Goal: Task Accomplishment & Management: Use online tool/utility

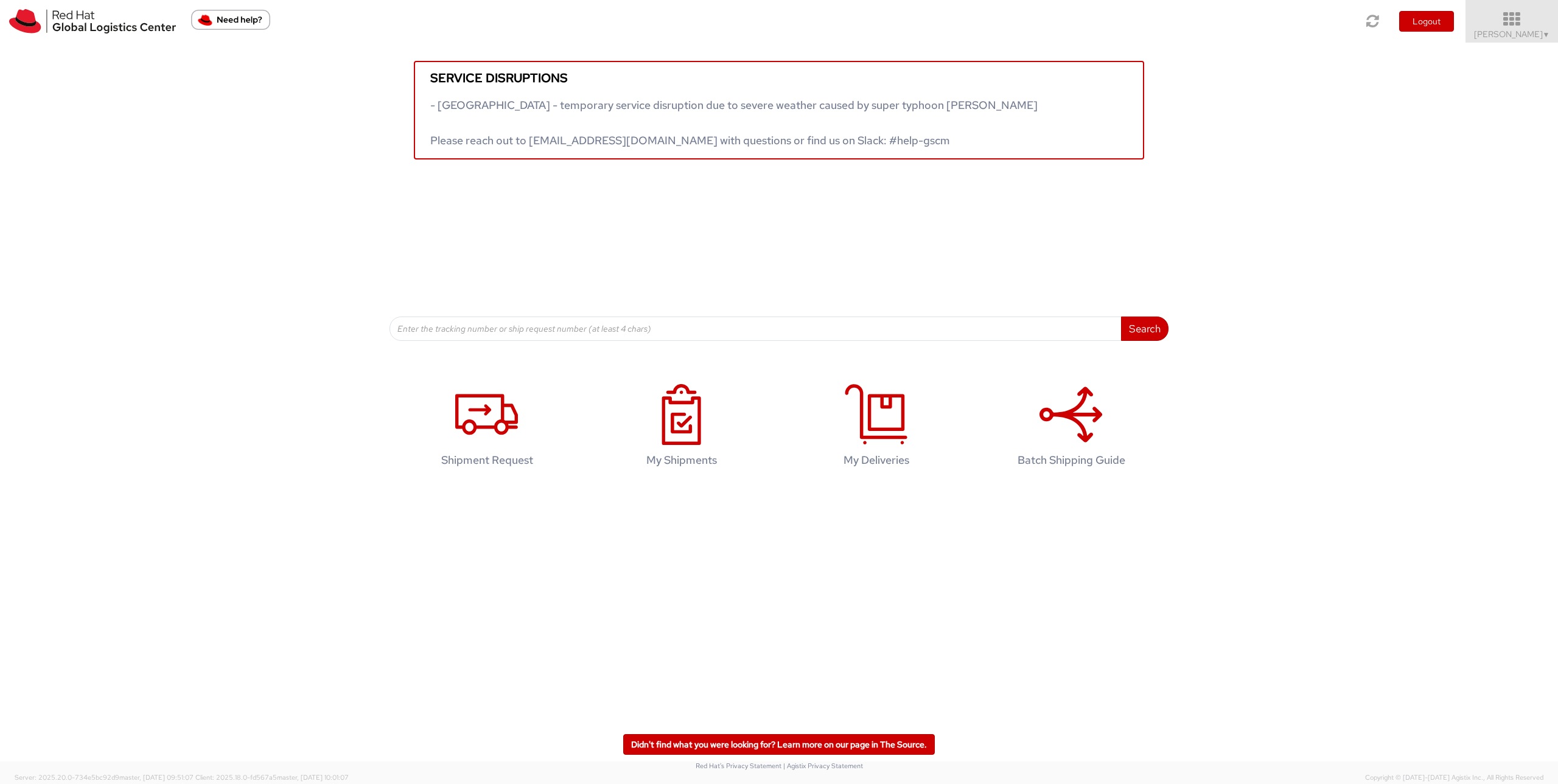
click at [894, 13] on icon at bounding box center [1512, 19] width 107 height 17
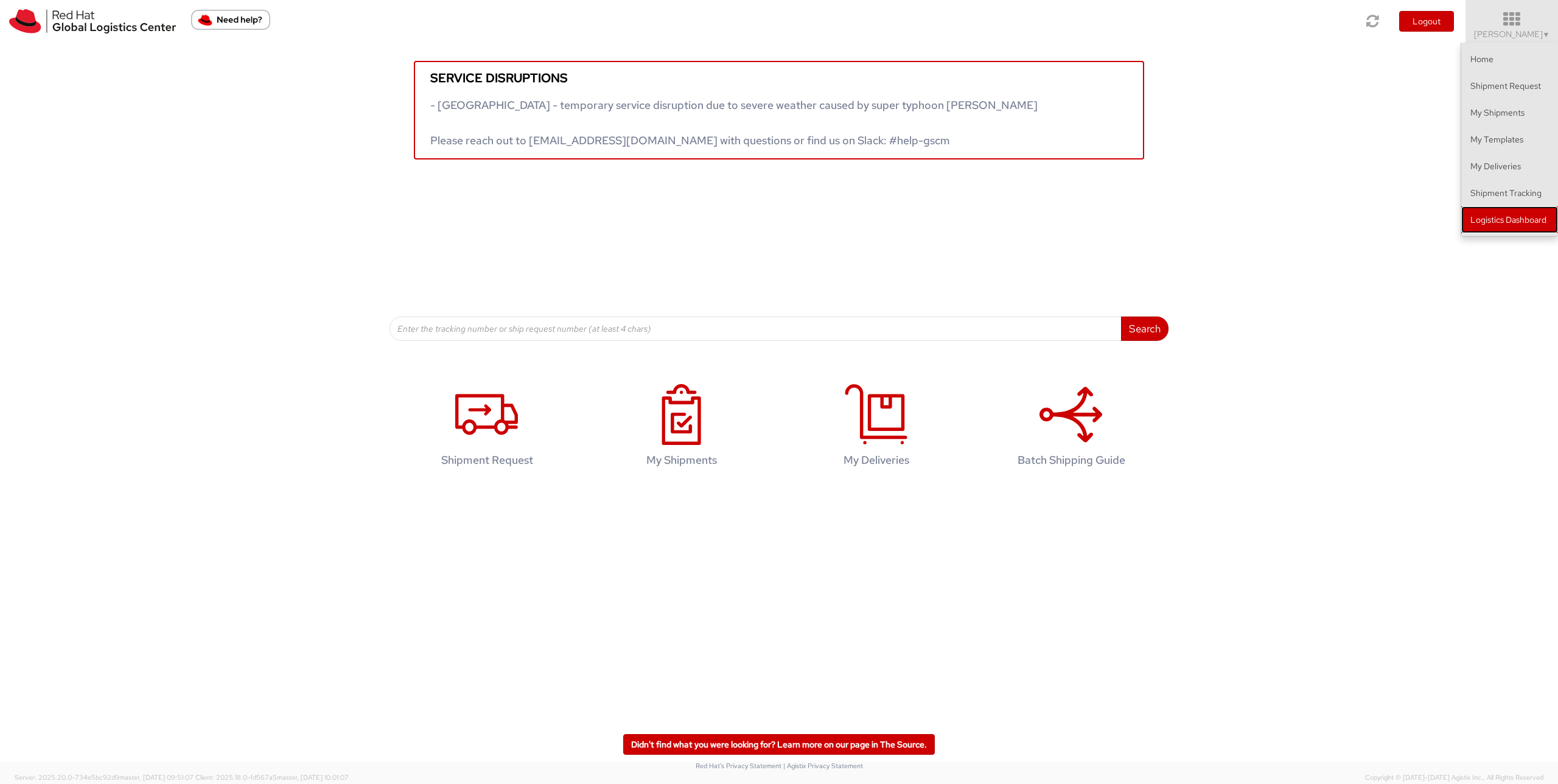
click at [894, 218] on link "Logistics Dashboard" at bounding box center [1510, 219] width 97 height 27
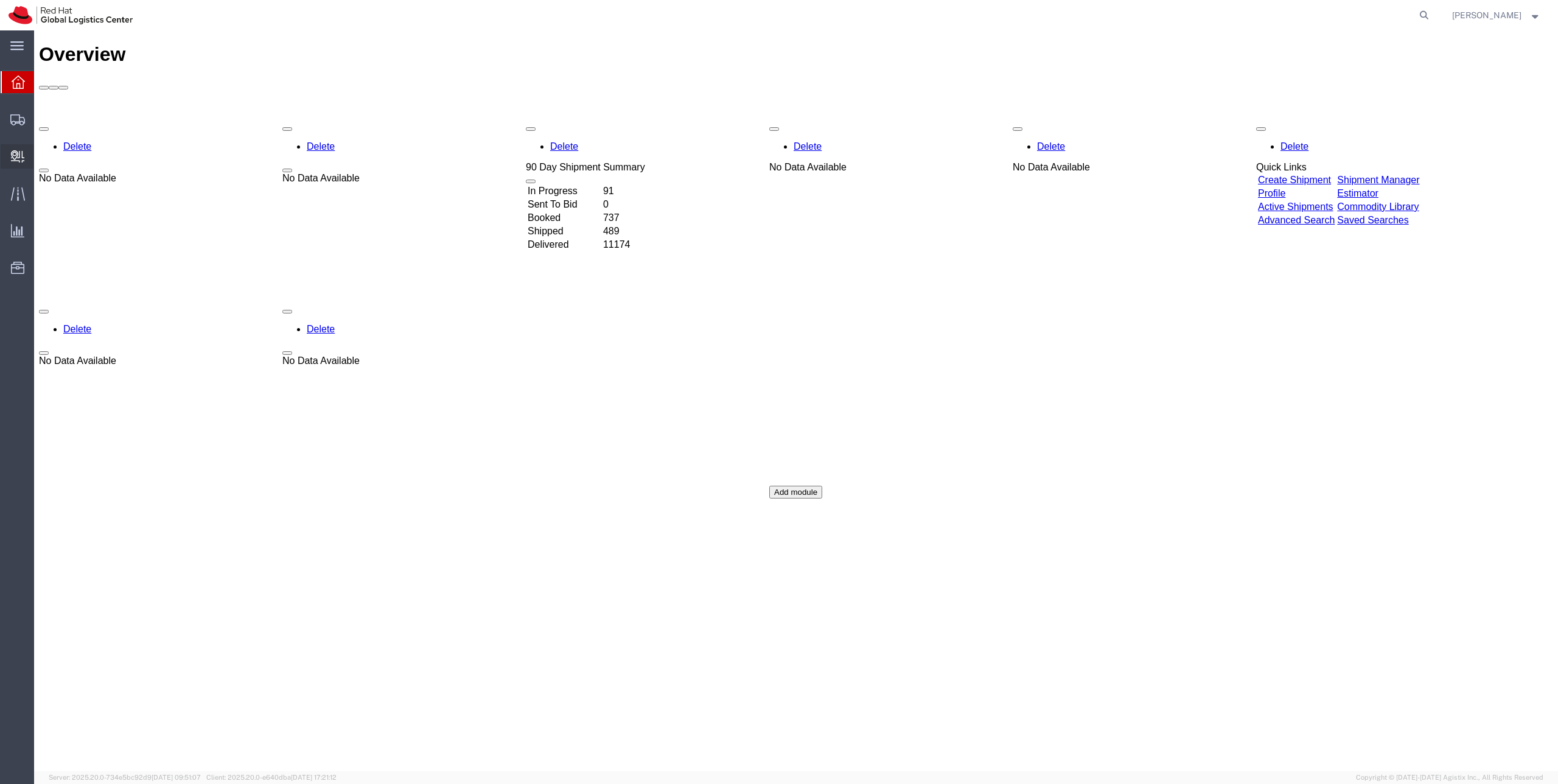
click at [18, 154] on icon at bounding box center [17, 156] width 13 height 12
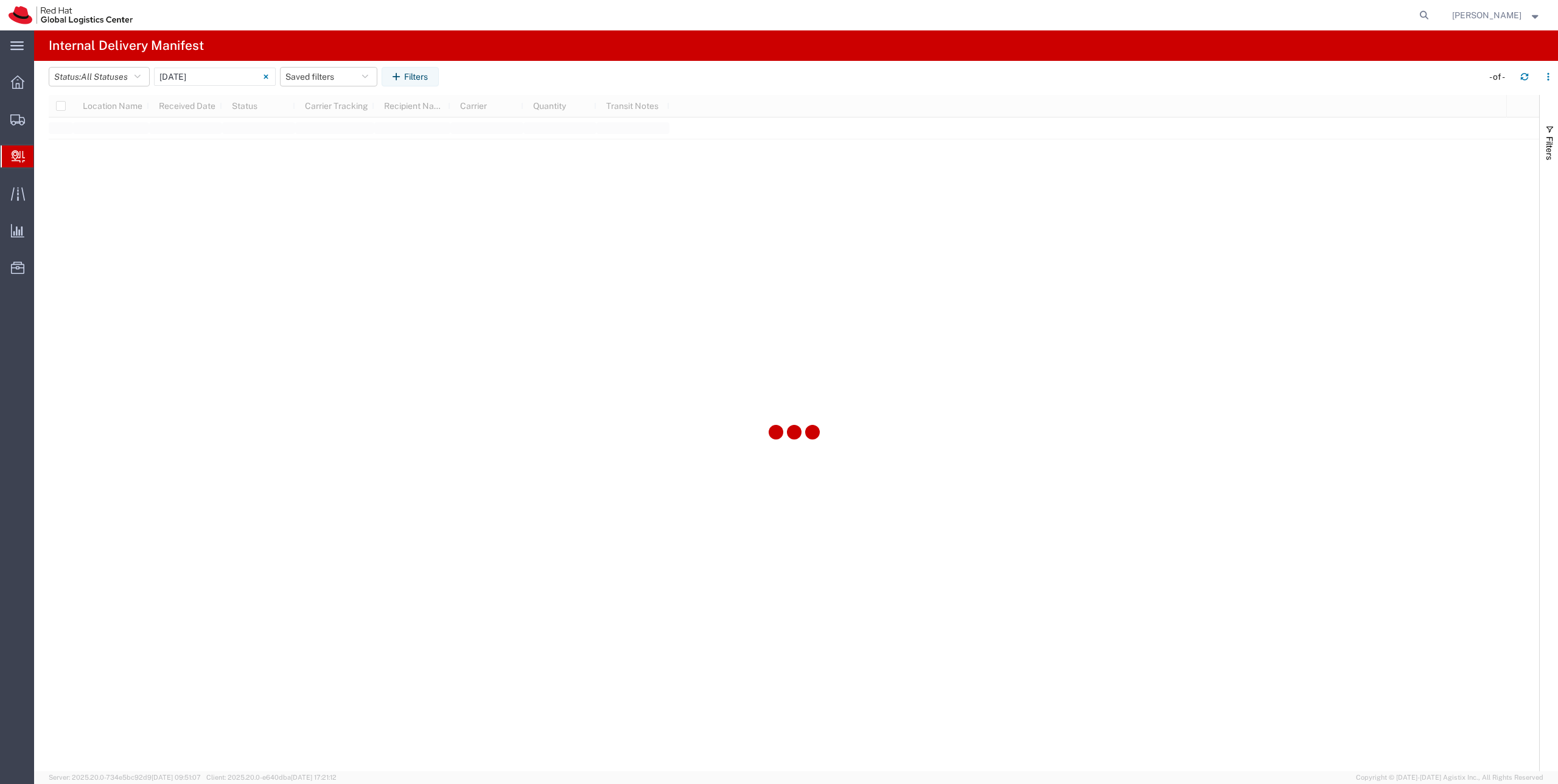
click at [0, 0] on span "Create Delivery" at bounding box center [0, 0] width 0 height 0
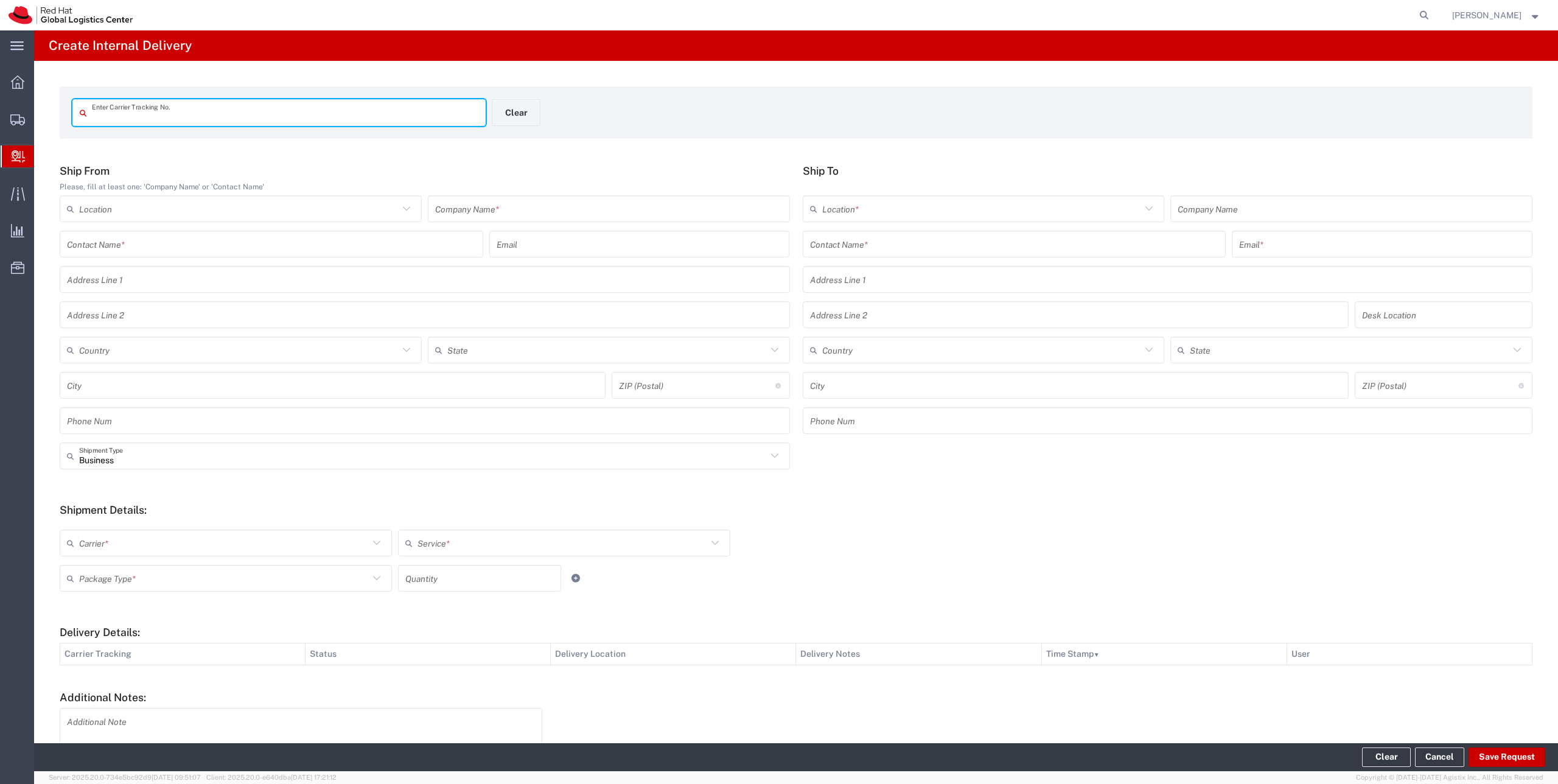
click at [118, 110] on input "text" at bounding box center [285, 113] width 386 height 21
type input "6405052474"
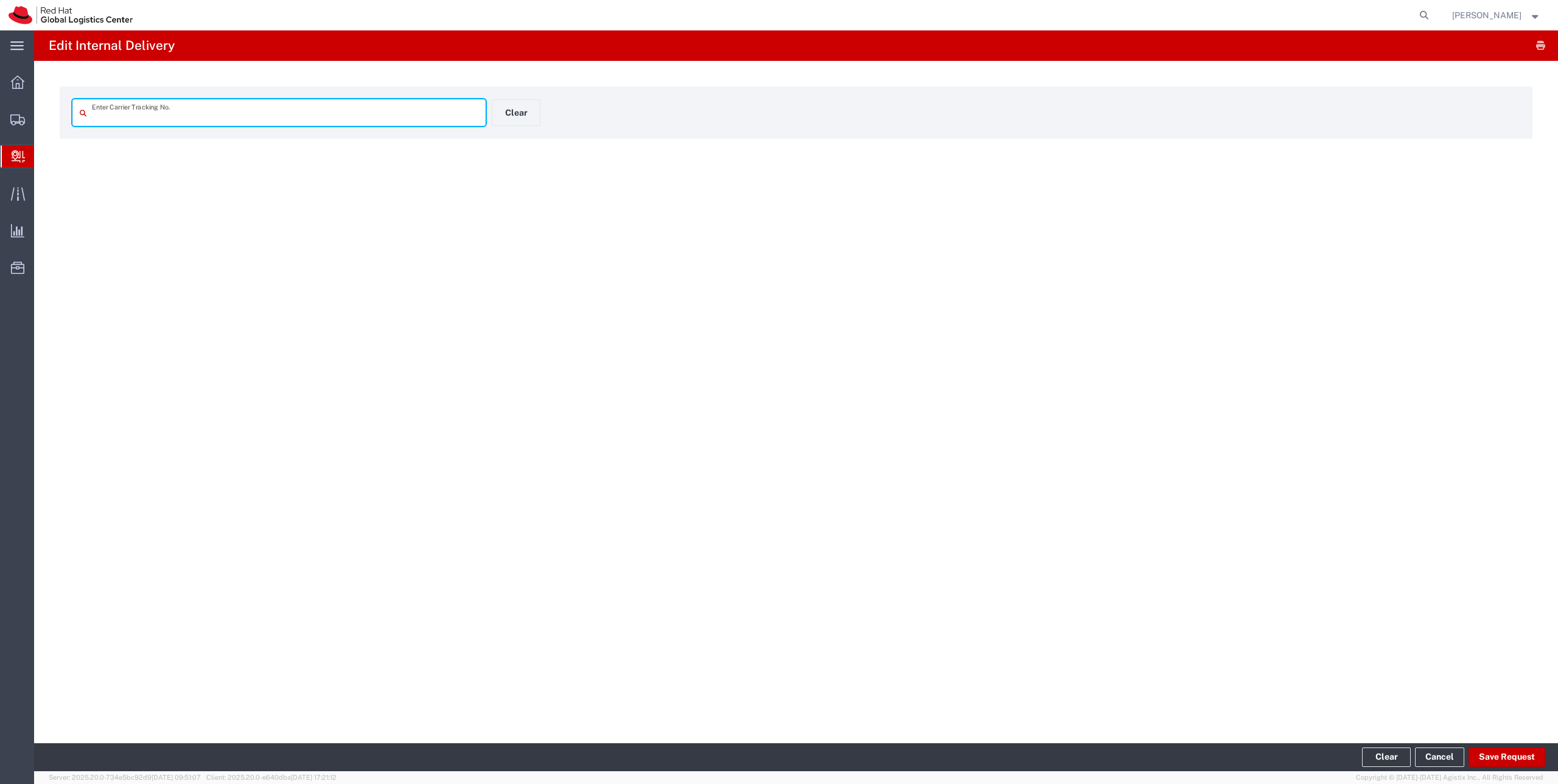
type input "6405052474"
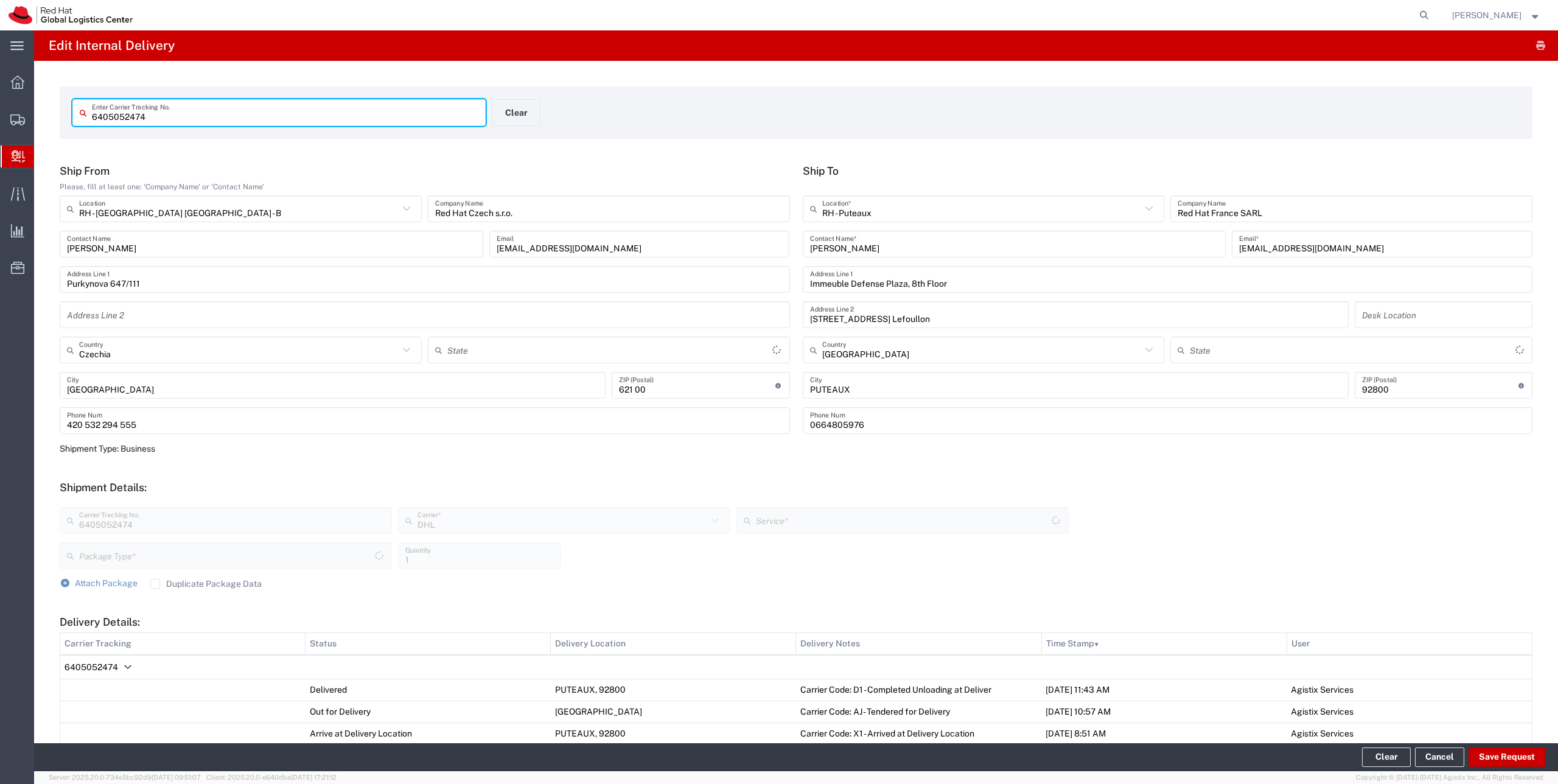
type input "Your Packaging"
type input "Economy Select"
click at [1505, 755] on button "Save Request" at bounding box center [1507, 756] width 77 height 19
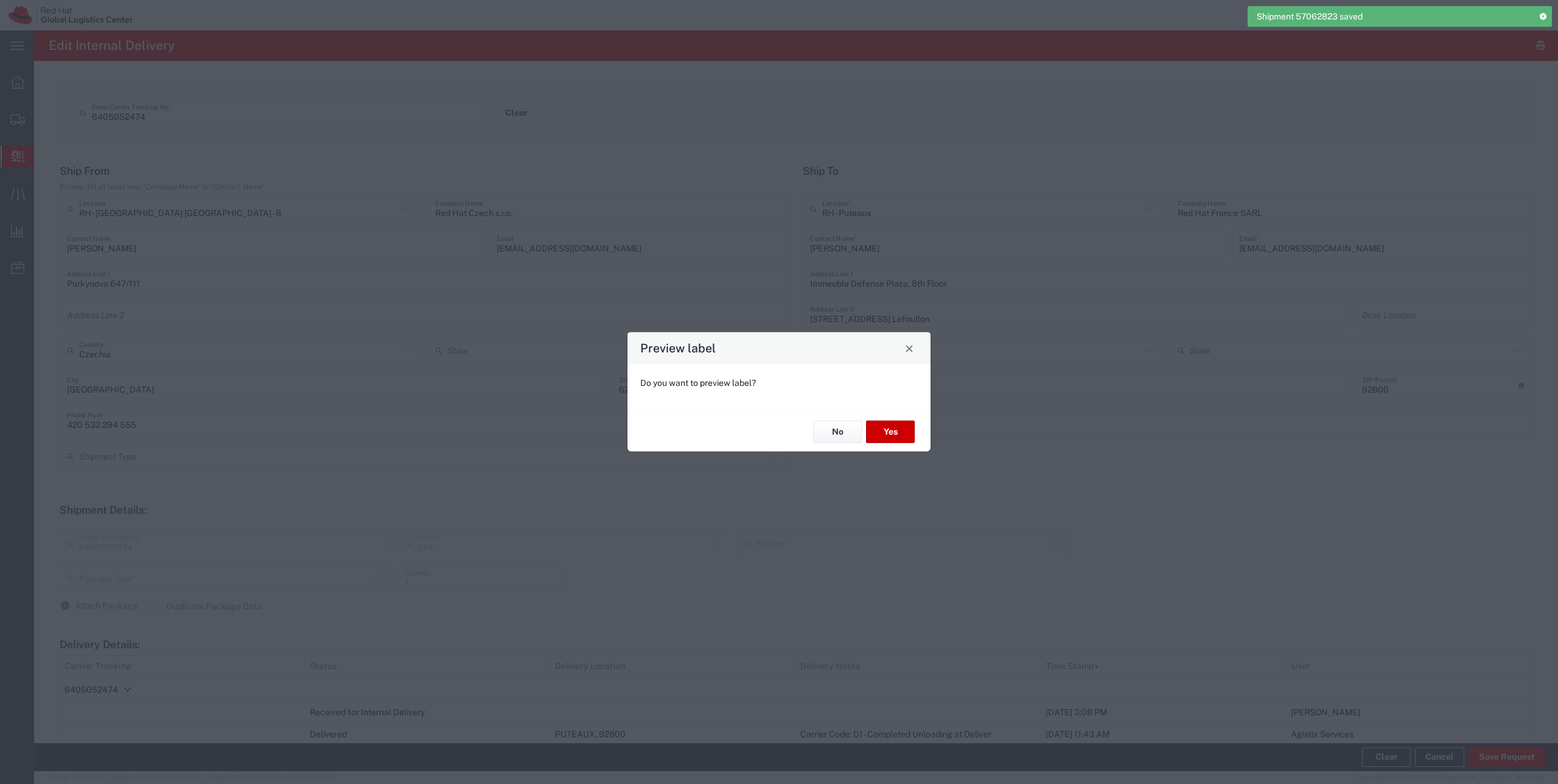
type input "Your Packaging"
type input "Economy Select"
click at [854, 433] on button "No" at bounding box center [838, 431] width 49 height 22
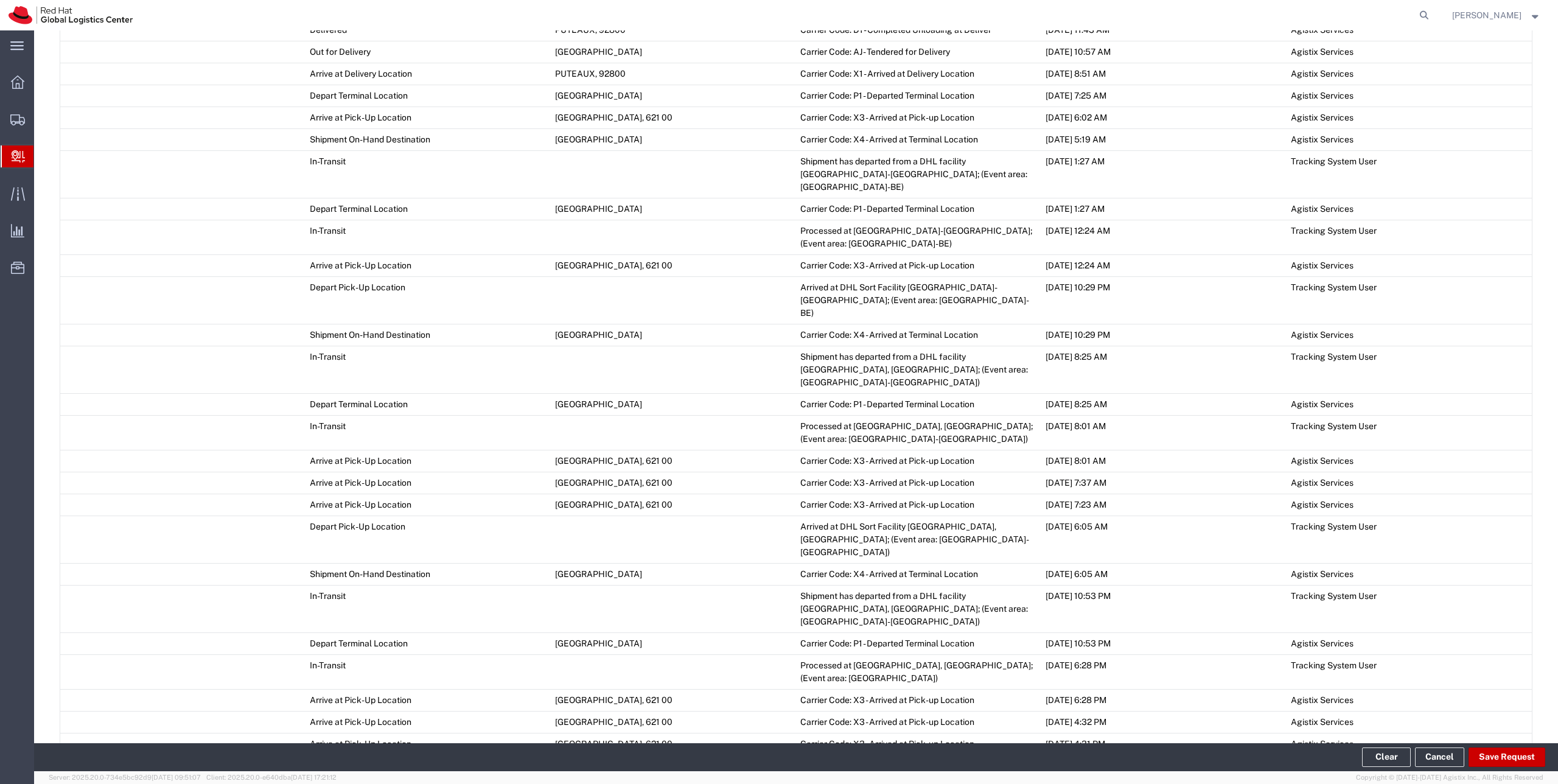
scroll to position [819, 0]
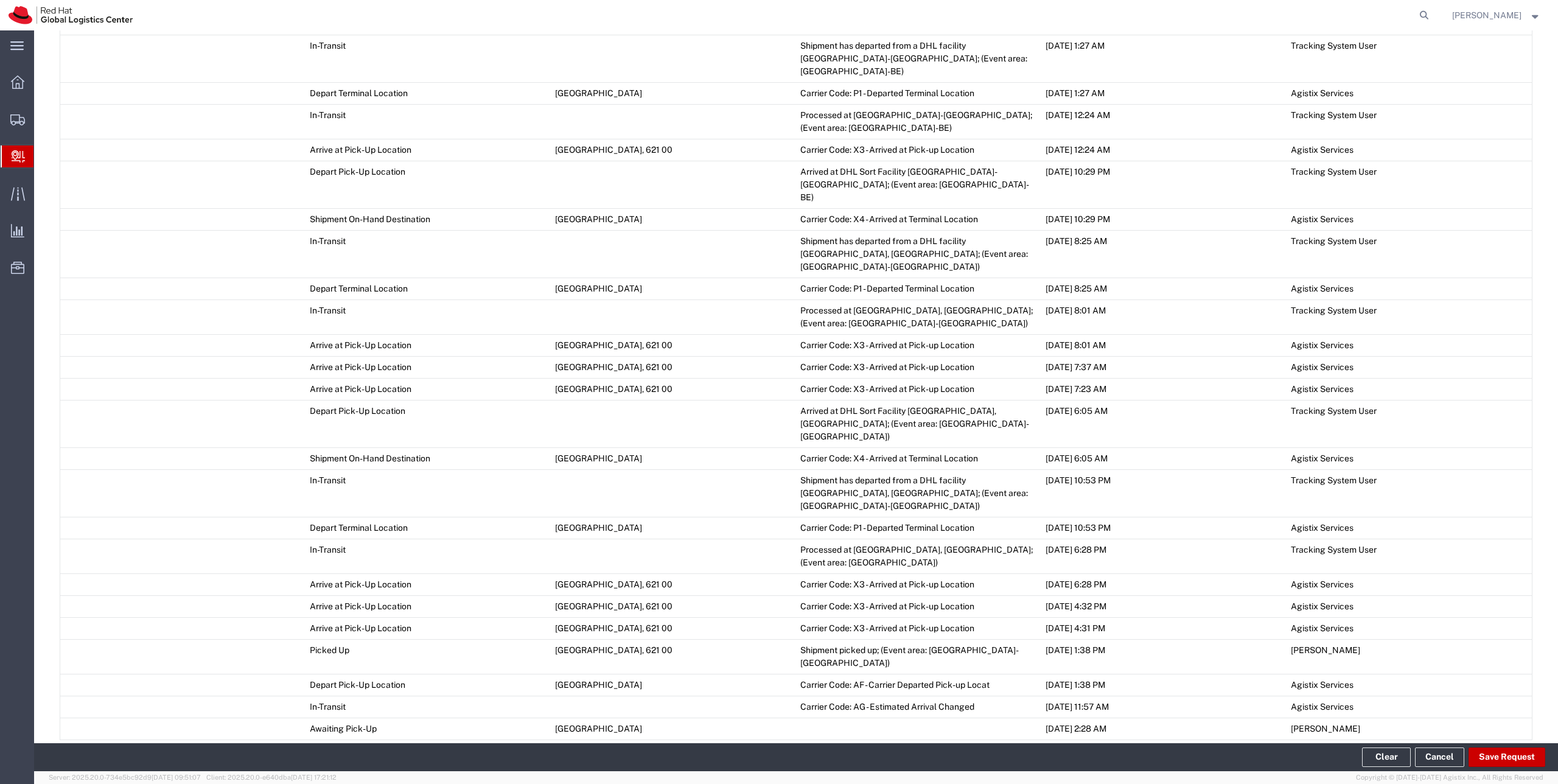
click at [123, 750] on span "Add Transit Event" at bounding box center [110, 754] width 69 height 10
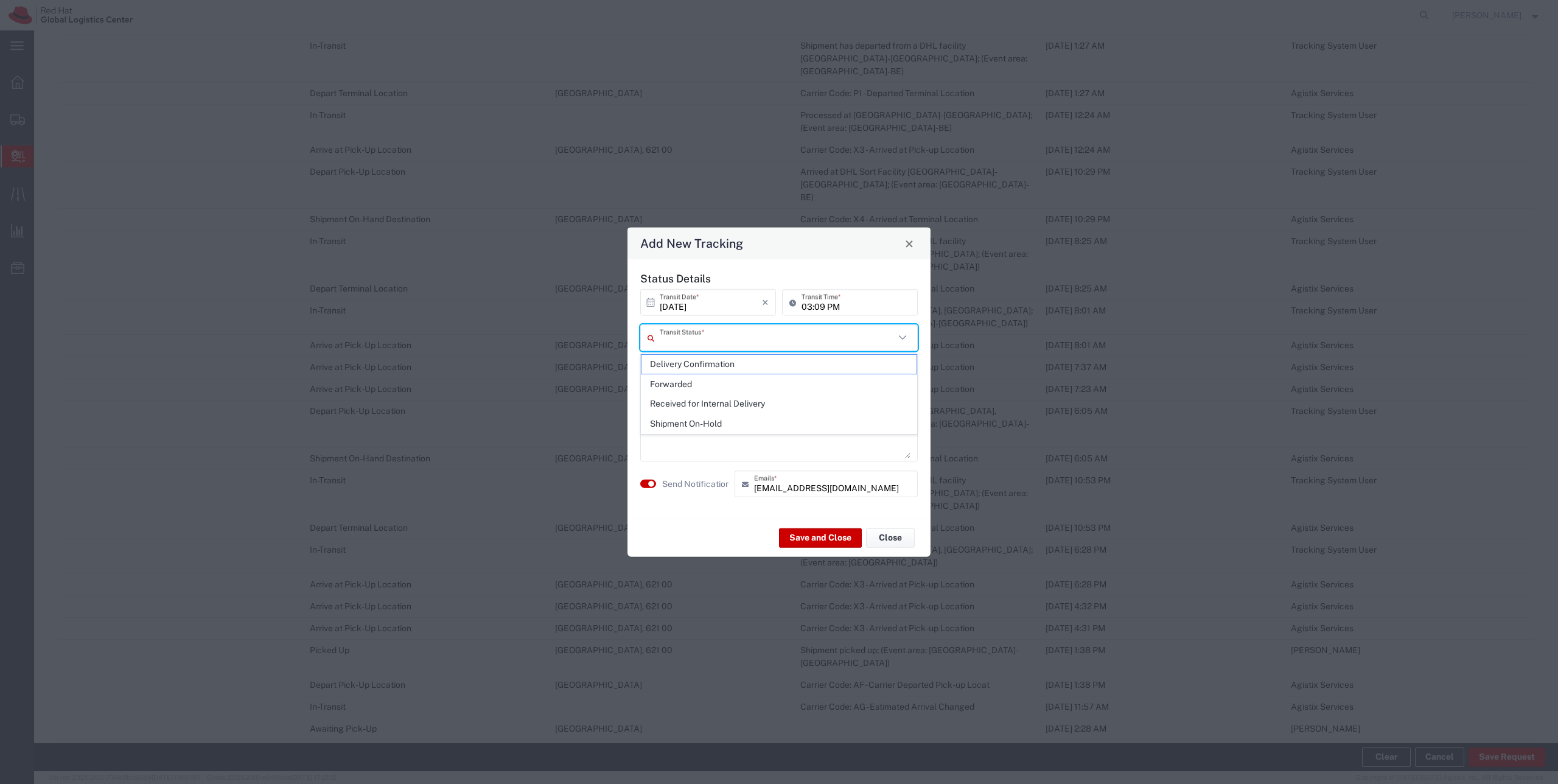
click at [689, 339] on input "text" at bounding box center [777, 337] width 235 height 21
click at [685, 360] on span "Delivery Confirmation" at bounding box center [779, 364] width 275 height 19
type input "Delivery Confirmation"
click at [698, 425] on textarea at bounding box center [779, 428] width 263 height 60
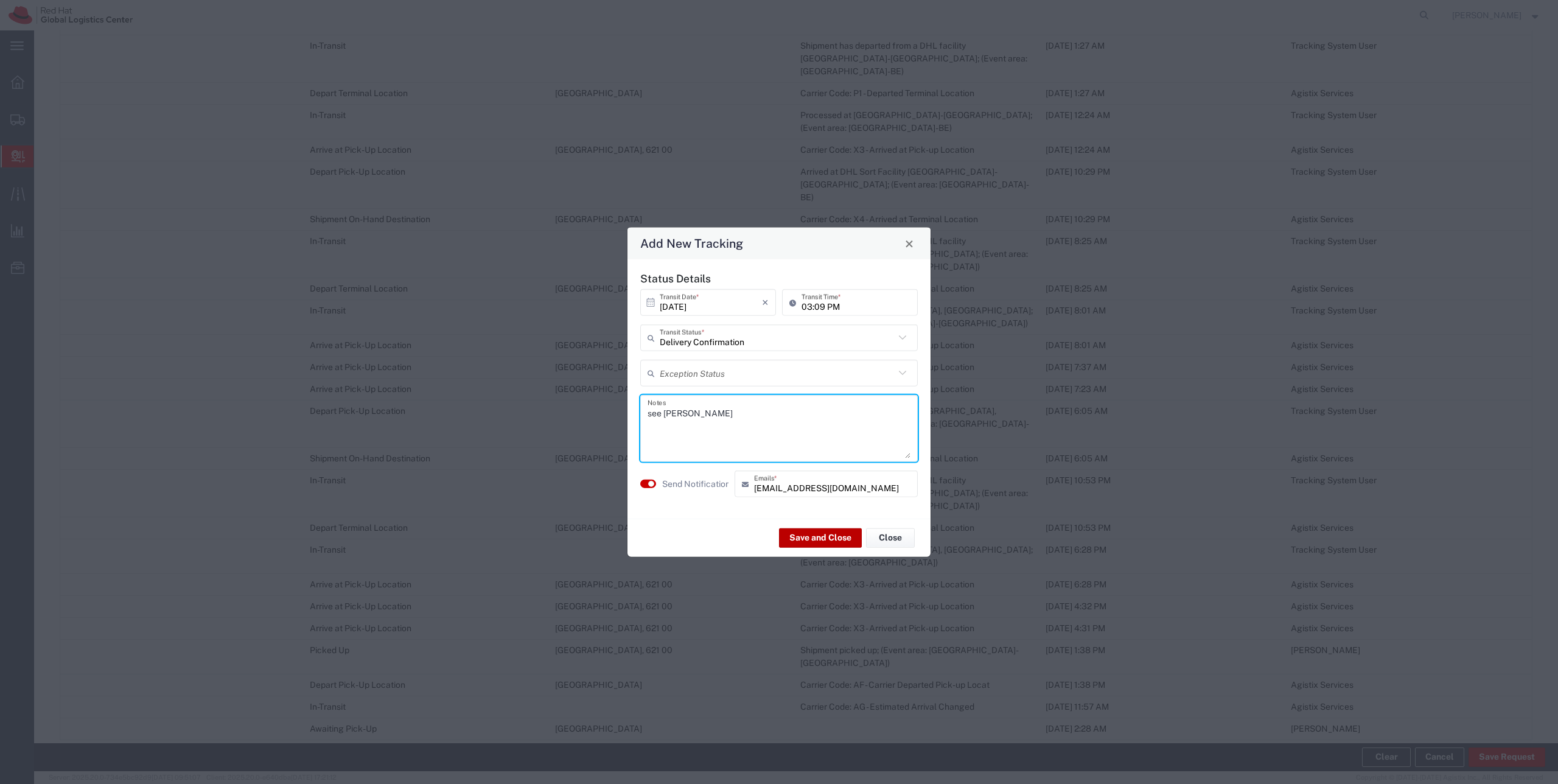
type textarea "see Irene Tirozzi"
click at [813, 533] on button "Save and Close" at bounding box center [820, 536] width 83 height 19
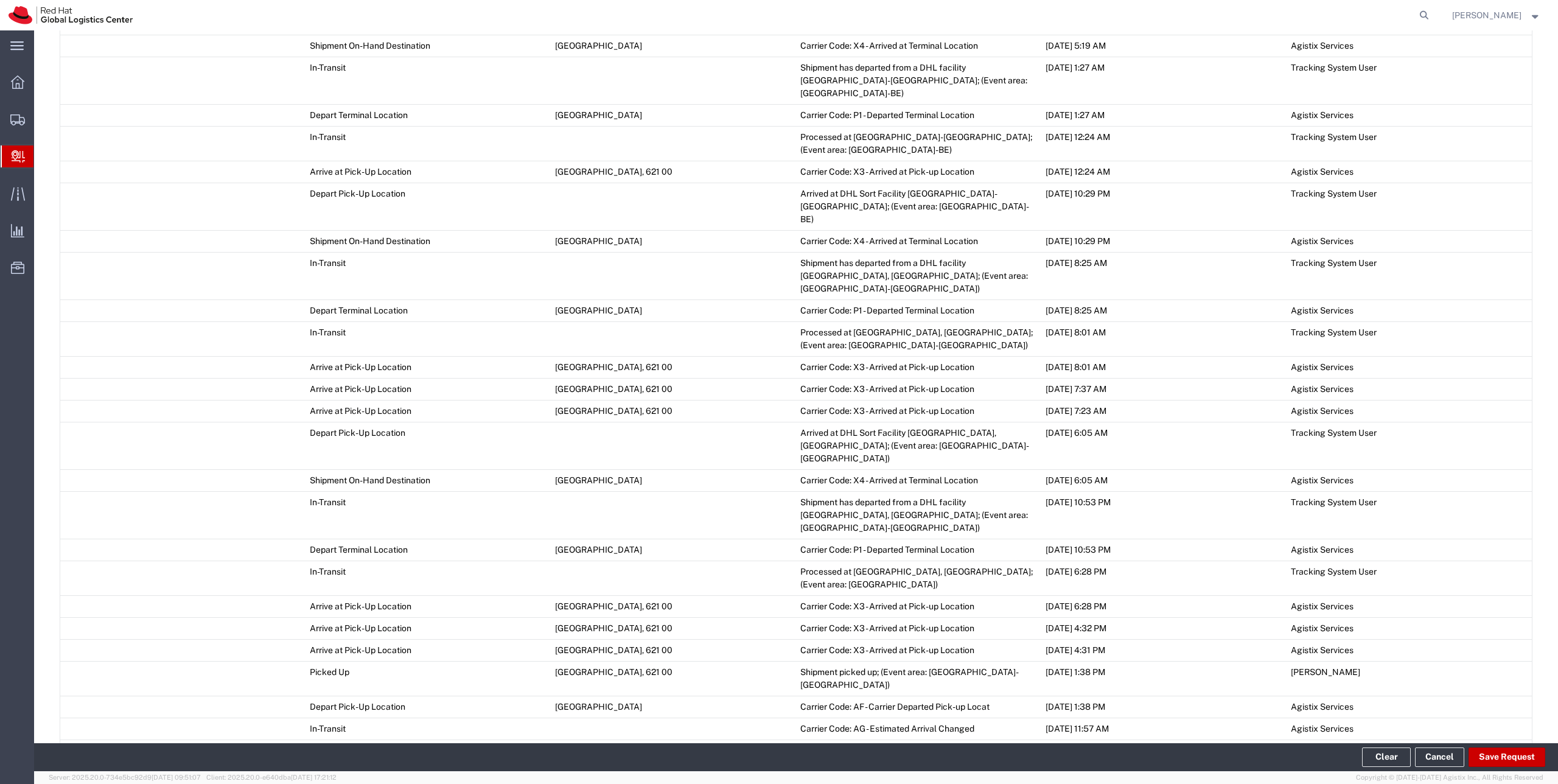
scroll to position [841, 0]
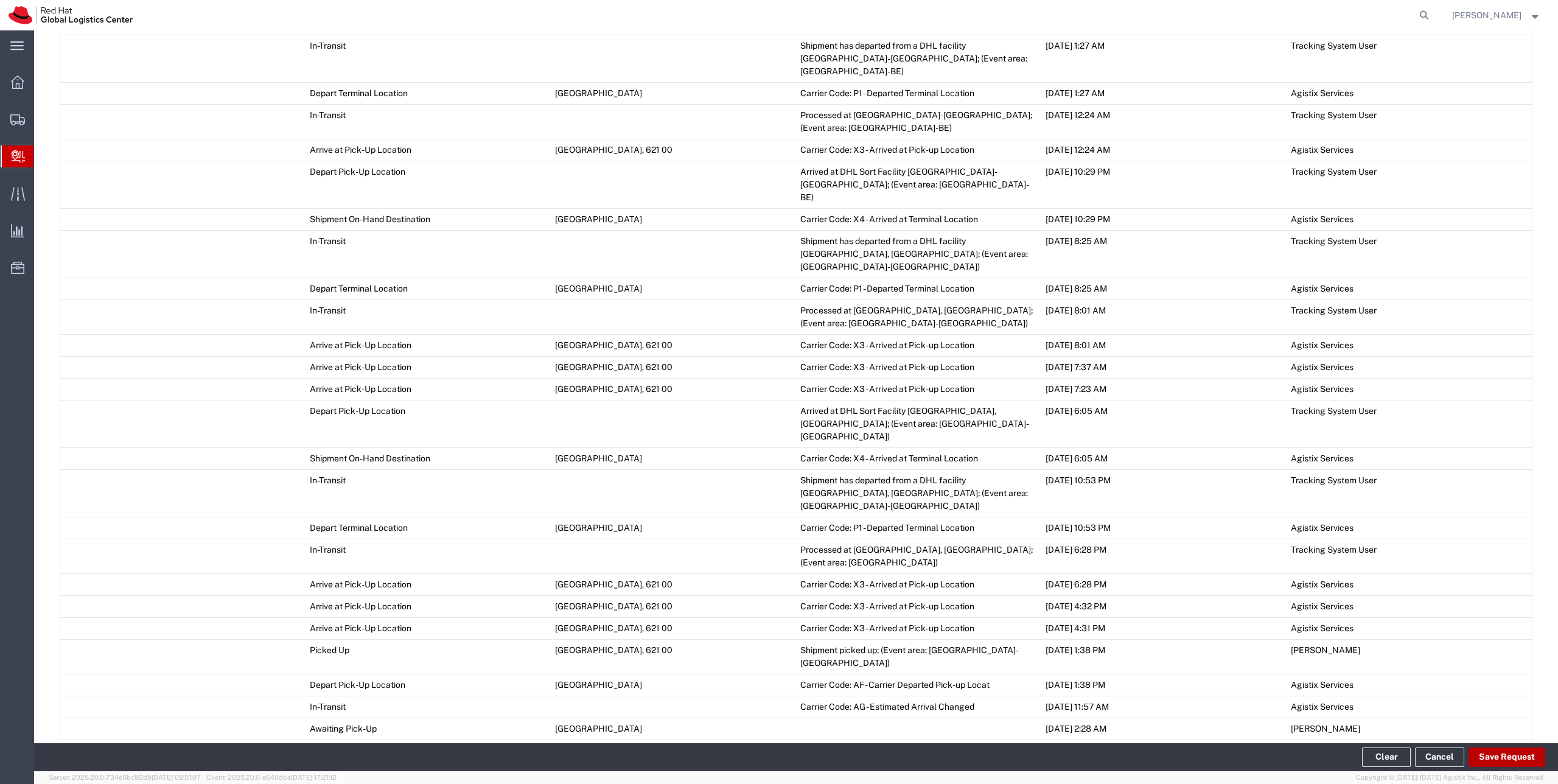
click at [1491, 754] on button "Save Request" at bounding box center [1507, 756] width 77 height 19
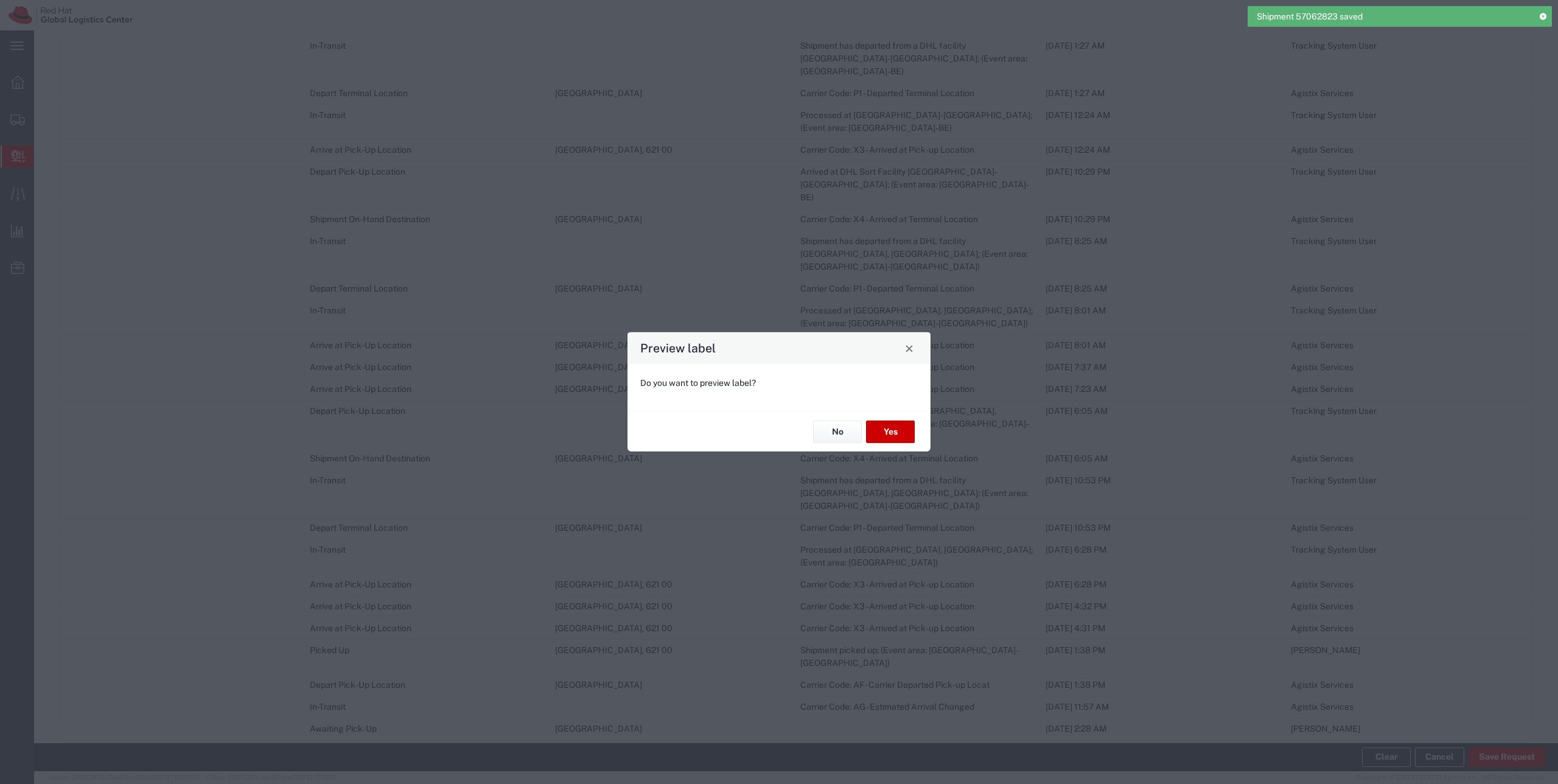
type input "Your Packaging"
type input "Economy Select"
click at [836, 432] on button "No" at bounding box center [838, 431] width 49 height 22
